Goal: Check status: Check status

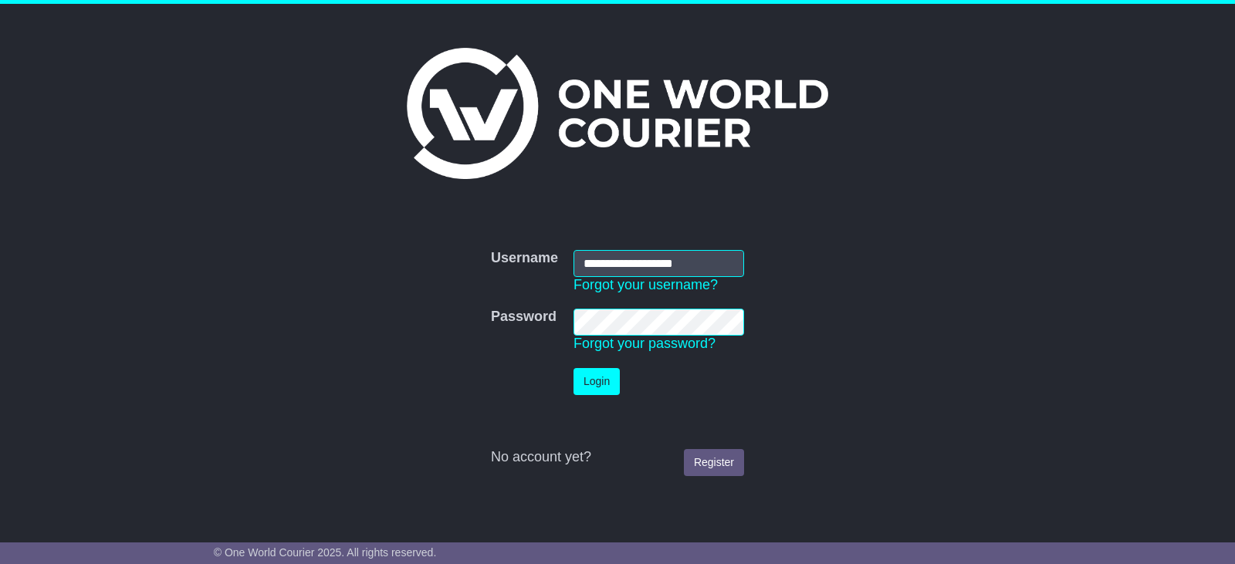
click at [574, 368] on button "Login" at bounding box center [597, 381] width 46 height 27
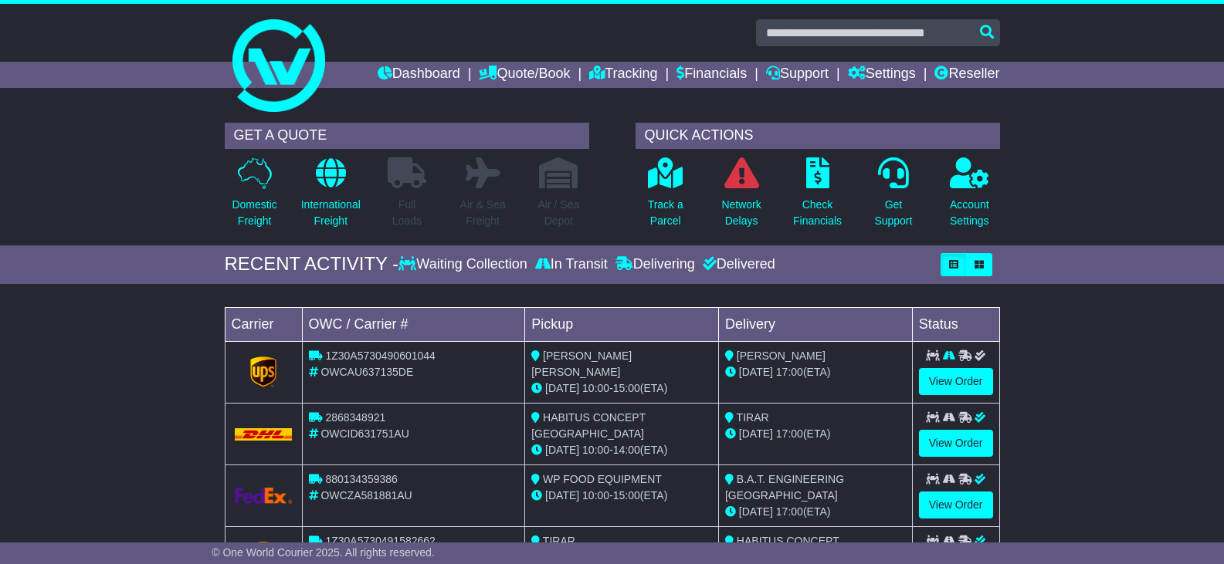
click at [272, 370] on img at bounding box center [263, 372] width 26 height 31
click at [953, 374] on link "View Order" at bounding box center [956, 381] width 74 height 27
